Goal: Task Accomplishment & Management: Complete application form

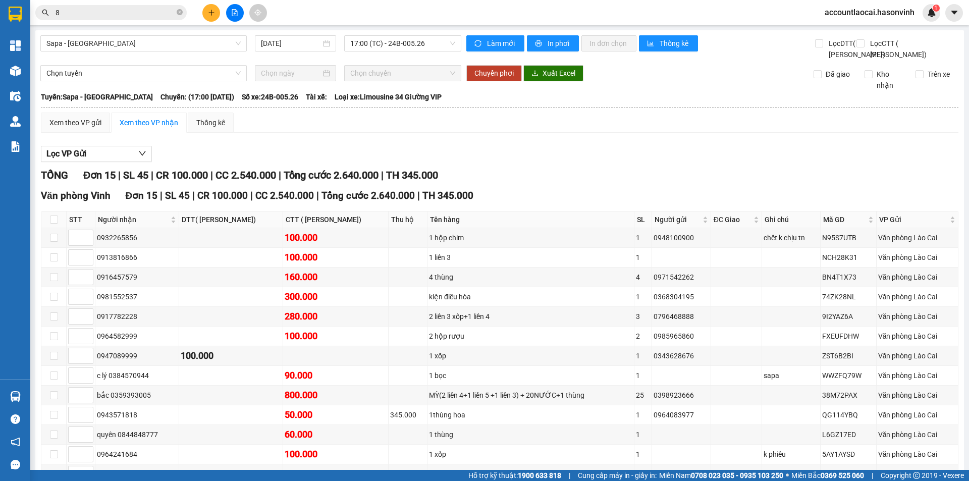
scroll to position [128, 0]
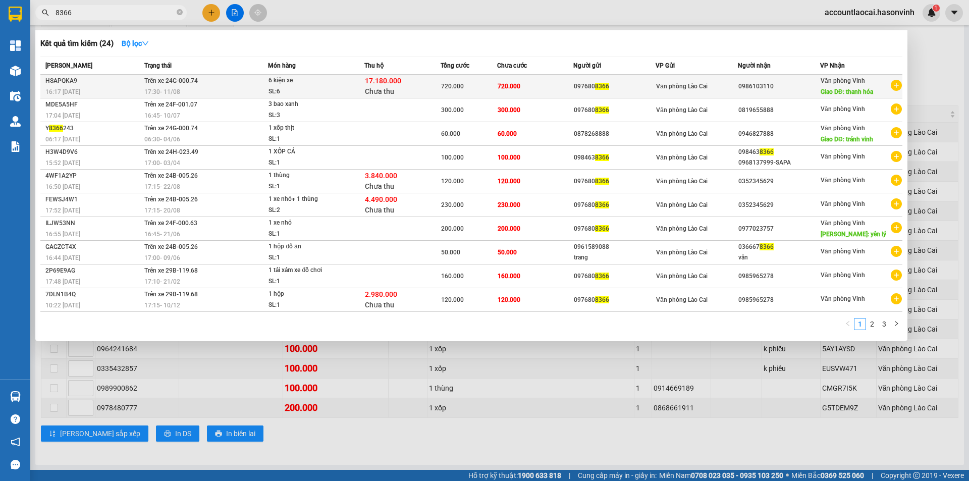
type input "8366"
click at [539, 91] on td "720.000" at bounding box center [535, 87] width 76 height 24
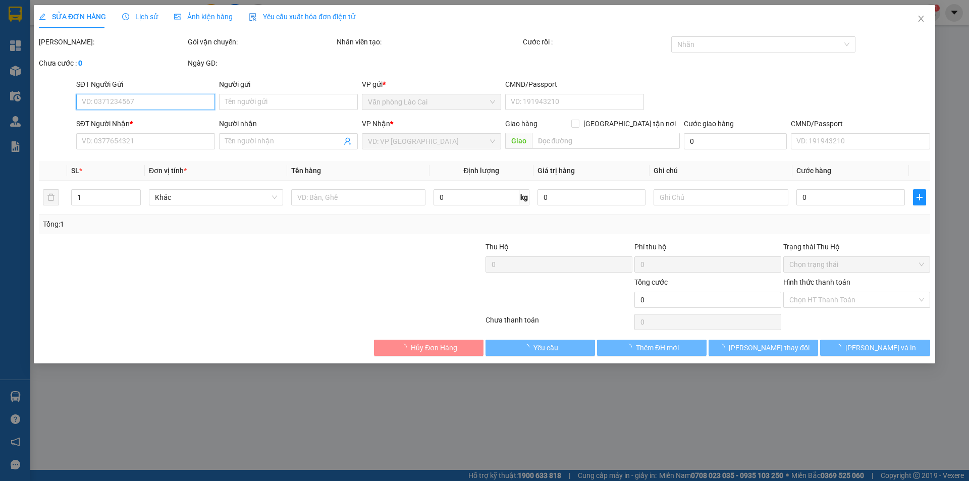
type input "0976808366"
type input "0986103110"
type input "thanh hóa"
type input "17.180.000"
type input "80.000"
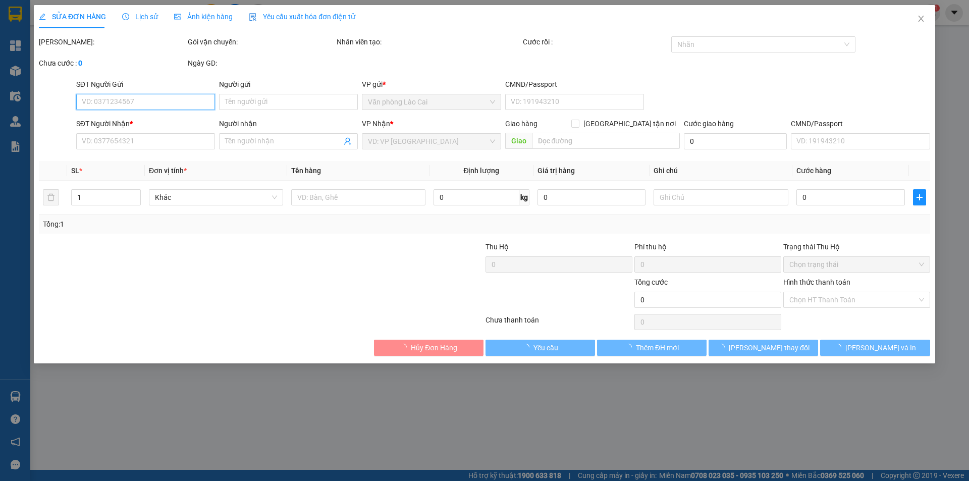
type input "720.000"
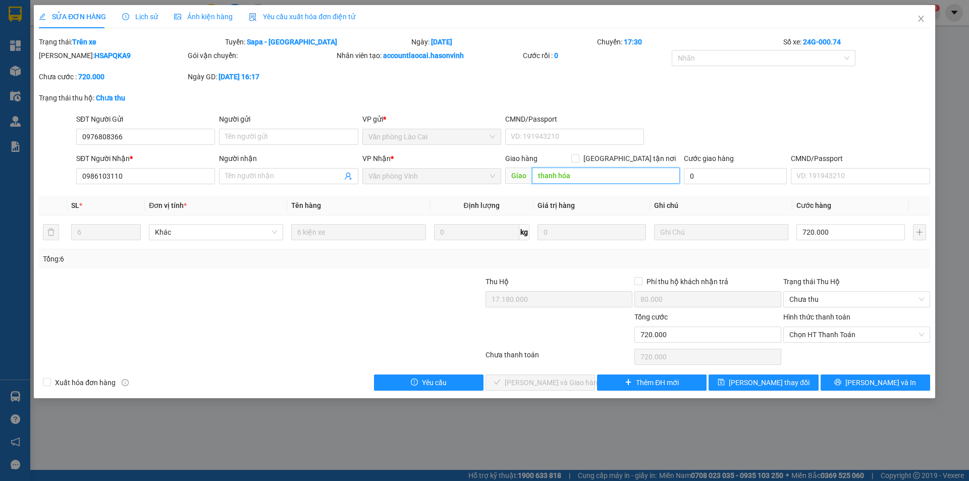
click at [592, 175] on input "thanh hóa" at bounding box center [606, 175] width 148 height 16
type input "thanh hóa( bao cước phí)"
click at [222, 181] on span at bounding box center [288, 176] width 139 height 16
click at [790, 381] on button "[PERSON_NAME] thay đổi" at bounding box center [762, 382] width 109 height 16
